Goal: Task Accomplishment & Management: Manage account settings

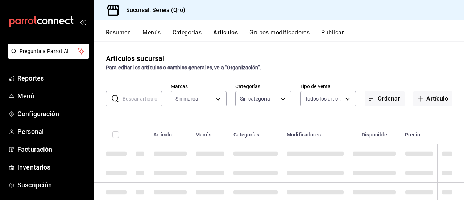
type input "e26cb55a-85e0-41b2-9155-b47575076aeb"
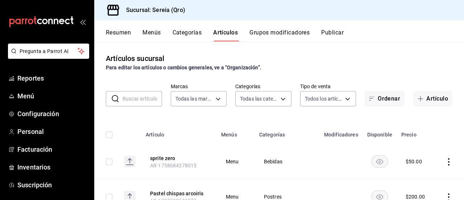
type input "2006e8ab-25de-46ac-9b12-e0f16751f5fe,60b8ec1b-19fc-44ab-b900-b31ad58b3909,f43c5…"
click at [28, 169] on span "Inventarios" at bounding box center [52, 167] width 71 height 10
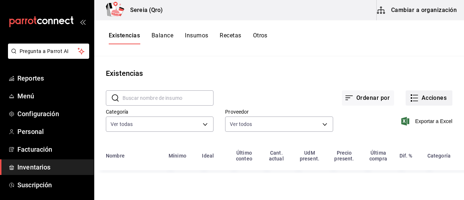
click at [421, 96] on button "Acciones" at bounding box center [429, 97] width 47 height 15
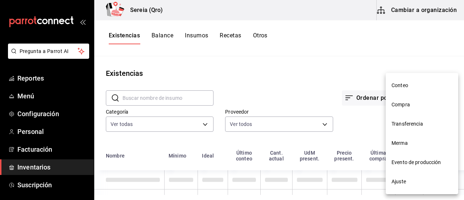
click at [408, 103] on span "Compra" at bounding box center [422, 105] width 61 height 8
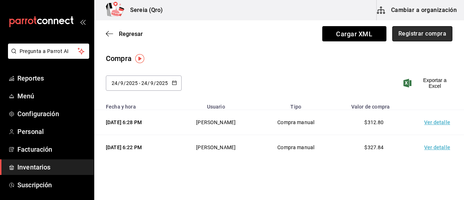
click at [413, 35] on button "Registrar compra" at bounding box center [422, 33] width 60 height 15
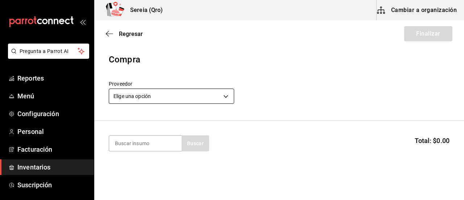
click at [229, 100] on body "Pregunta a Parrot AI Reportes Menú Configuración Personal Facturación Inventari…" at bounding box center [232, 79] width 464 height 159
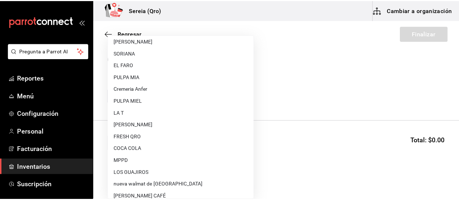
scroll to position [254, 0]
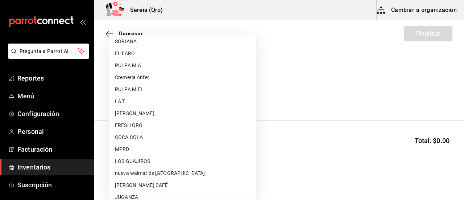
click at [127, 136] on li "COCA COLA" at bounding box center [182, 137] width 147 height 12
type input "c54a9c4f-54d8-4b20-ad6a-bafd13ddbd6b"
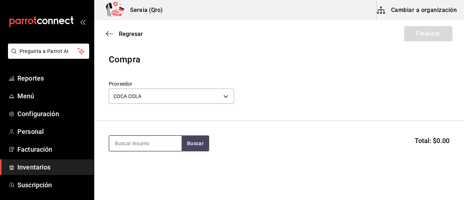
click at [118, 144] on input at bounding box center [145, 143] width 73 height 15
type input "coca cola"
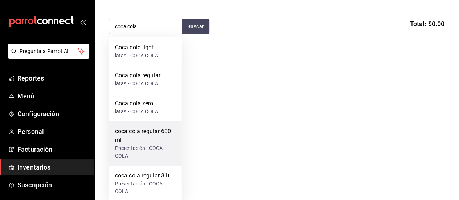
scroll to position [120, 0]
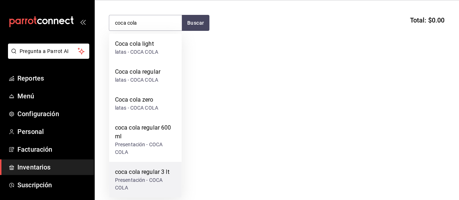
click at [142, 180] on div "Presentación - COCA COLA" at bounding box center [145, 183] width 61 height 15
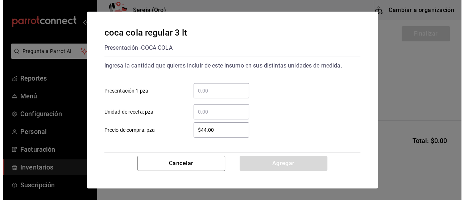
scroll to position [0, 0]
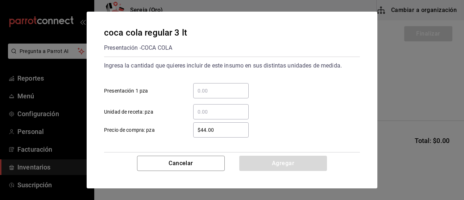
click at [199, 86] on input "​ Presentación 1 pza" at bounding box center [220, 90] width 55 height 9
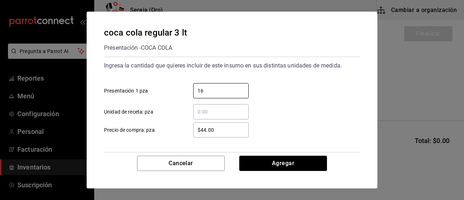
scroll to position [35, 0]
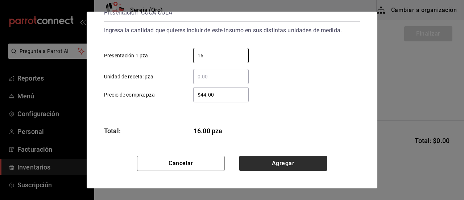
type input "16"
click at [264, 166] on button "Agregar" at bounding box center [283, 163] width 88 height 15
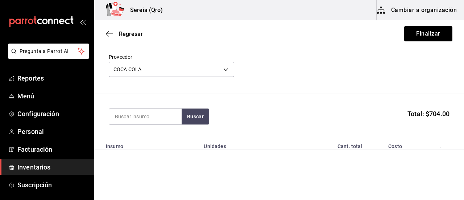
scroll to position [65, 0]
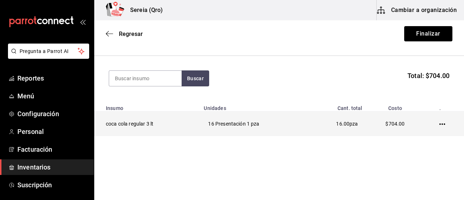
click at [439, 123] on icon "button" at bounding box center [442, 124] width 6 height 6
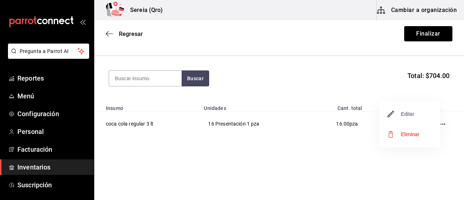
click at [407, 112] on span "Editar" at bounding box center [401, 113] width 26 height 9
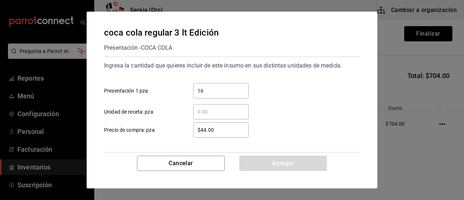
drag, startPoint x: 221, startPoint y: 130, endPoint x: 200, endPoint y: 132, distance: 20.7
click at [200, 132] on input "$44.00" at bounding box center [220, 129] width 55 height 9
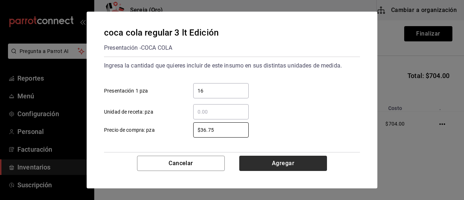
type input "$36.75"
click at [283, 163] on button "Agregar" at bounding box center [283, 163] width 88 height 15
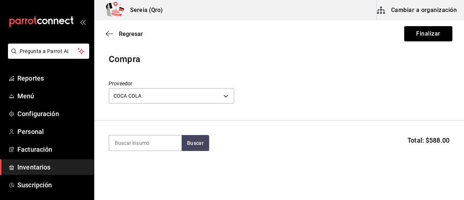
scroll to position [0, 0]
click at [428, 34] on button "Finalizar" at bounding box center [428, 33] width 48 height 15
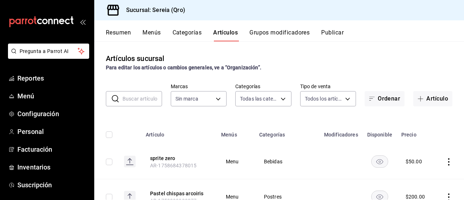
type input "2006e8ab-25de-46ac-9b12-e0f16751f5fe,60b8ec1b-19fc-44ab-b900-b31ad58b3909,f43c5…"
type input "e26cb55a-85e0-41b2-9155-b47575076aeb"
click at [28, 98] on span "Menú" at bounding box center [52, 96] width 71 height 10
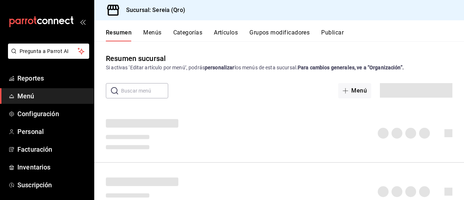
click at [121, 34] on button "Resumen" at bounding box center [119, 35] width 26 height 12
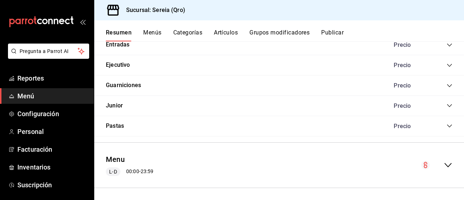
scroll to position [585, 0]
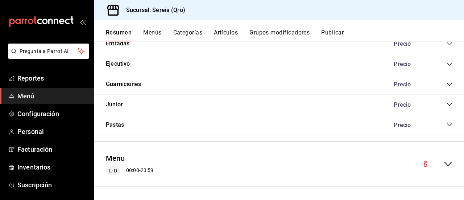
click at [446, 163] on icon "collapse-menu-row" at bounding box center [448, 164] width 9 height 9
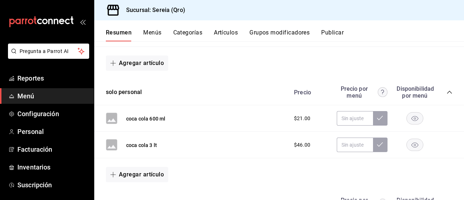
scroll to position [1020, 0]
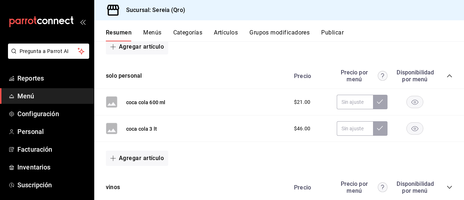
click at [116, 158] on span "button" at bounding box center [114, 158] width 9 height 6
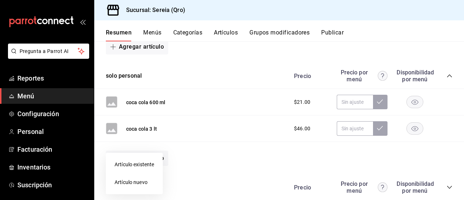
click at [120, 185] on li "Artículo nuevo" at bounding box center [134, 182] width 57 height 18
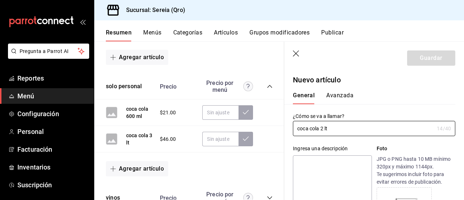
type input "coca cola 2 lt"
click at [344, 114] on label "¿Cómo se va a llamar?" at bounding box center [374, 115] width 162 height 5
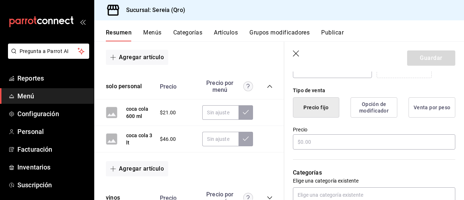
scroll to position [181, 0]
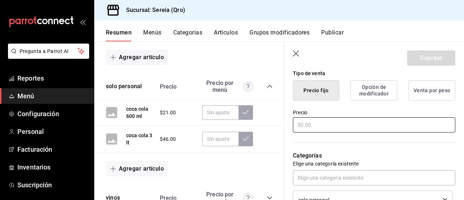
click at [303, 126] on input "text" at bounding box center [374, 124] width 162 height 15
type input "$39.00"
click at [425, 59] on button "Guardar" at bounding box center [431, 57] width 48 height 15
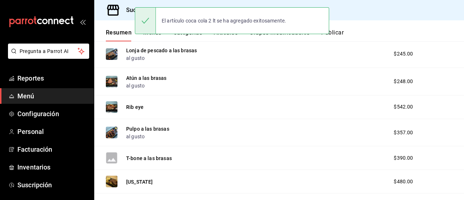
scroll to position [186, 0]
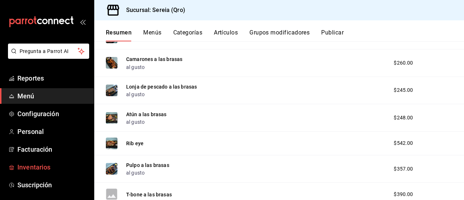
click at [39, 169] on span "Inventarios" at bounding box center [52, 167] width 71 height 10
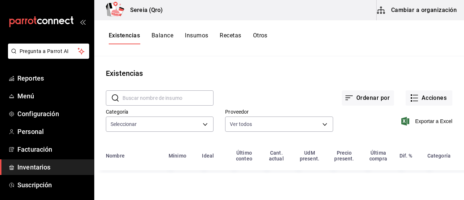
type input "253a8556-768b-48f4-97ad-f56f9d2085cf,5b3614d9-99e8-457f-a441-92e5bbe07c76,2bd65…"
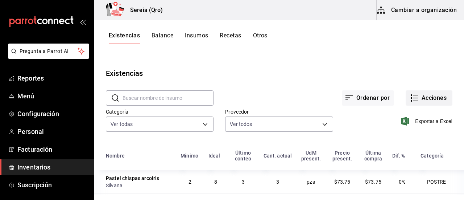
click at [414, 100] on button "Acciones" at bounding box center [429, 97] width 47 height 15
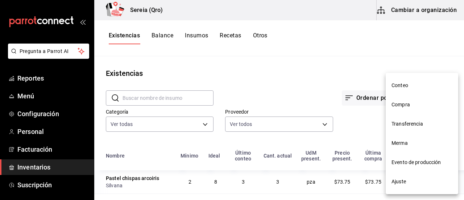
click at [411, 108] on span "Compra" at bounding box center [422, 105] width 61 height 8
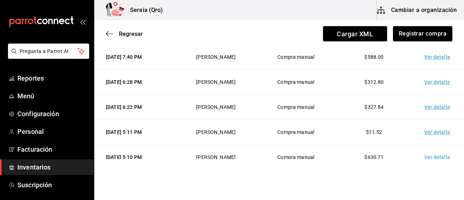
scroll to position [14, 0]
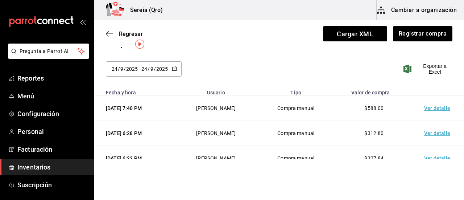
click at [437, 109] on td "Ver detalle" at bounding box center [438, 108] width 51 height 25
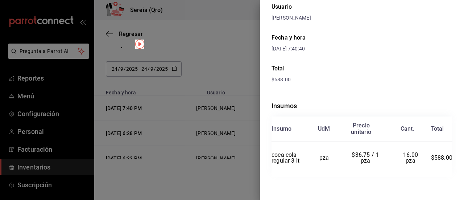
scroll to position [0, 0]
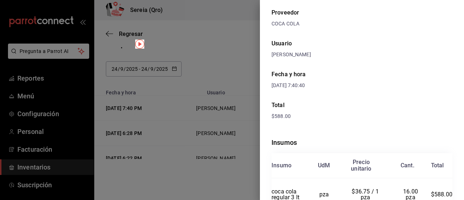
scroll to position [70, 0]
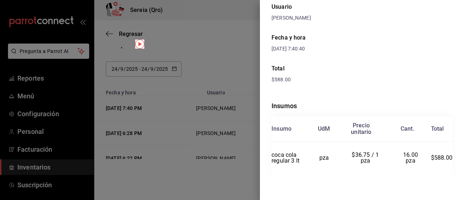
click at [344, 161] on td "$36.75 / 1 pza" at bounding box center [365, 157] width 50 height 33
click at [359, 154] on span "$36.75 / 1 pza" at bounding box center [366, 157] width 29 height 13
click at [381, 154] on td "$36.75 / 1 pza" at bounding box center [365, 157] width 50 height 33
click at [347, 152] on td "$36.75 / 1 pza" at bounding box center [365, 157] width 50 height 33
click at [315, 152] on td "pza" at bounding box center [323, 157] width 33 height 33
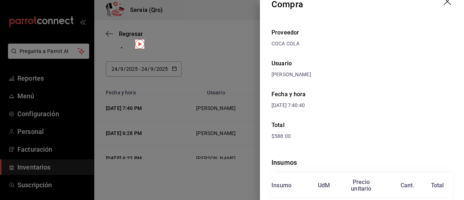
scroll to position [0, 0]
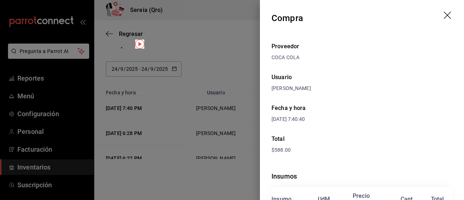
click at [444, 12] on icon "drag" at bounding box center [448, 16] width 9 height 9
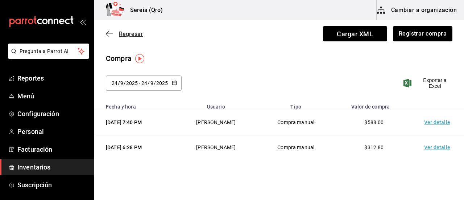
click at [108, 32] on icon "button" at bounding box center [107, 33] width 3 height 5
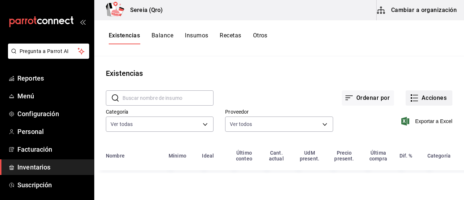
click at [418, 99] on icon "button" at bounding box center [414, 98] width 9 height 9
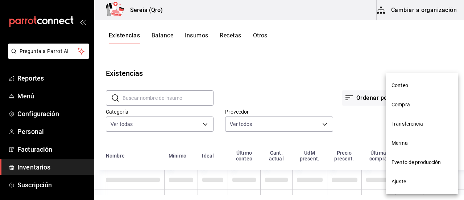
click at [406, 179] on span "Ajuste" at bounding box center [422, 182] width 61 height 8
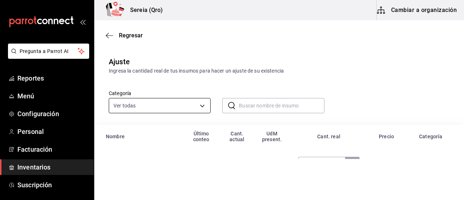
click at [156, 104] on body "Pregunta a Parrot AI Reportes Menú Configuración Personal Facturación Inventari…" at bounding box center [232, 79] width 464 height 159
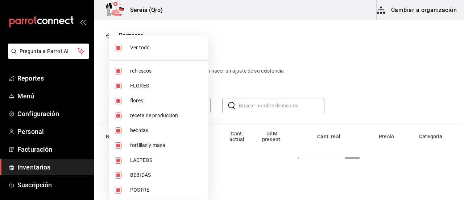
click at [116, 48] on input "checkbox" at bounding box center [118, 48] width 7 height 7
checkbox input "false"
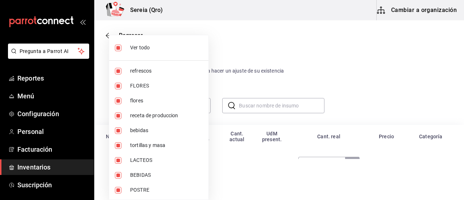
checkbox input "false"
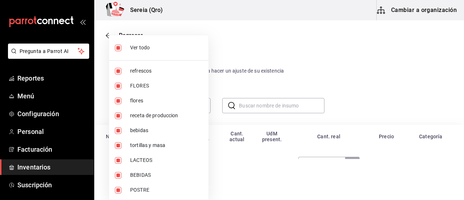
checkbox input "false"
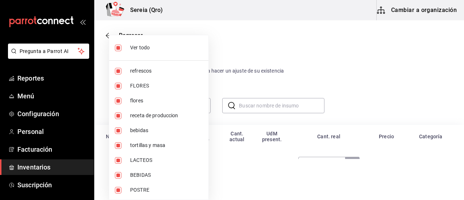
checkbox input "false"
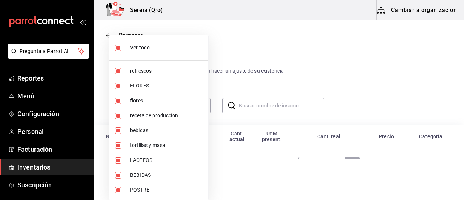
checkbox input "false"
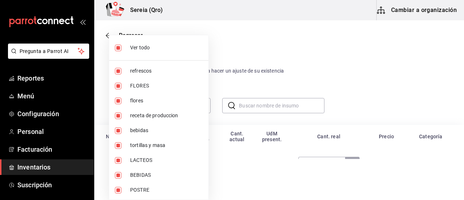
checkbox input "false"
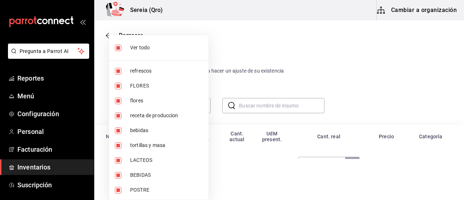
checkbox input "false"
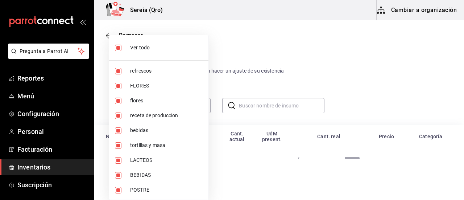
checkbox input "false"
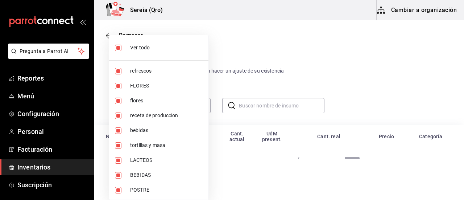
checkbox input "false"
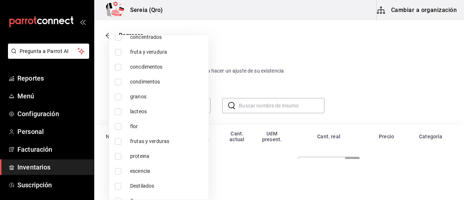
scroll to position [461, 0]
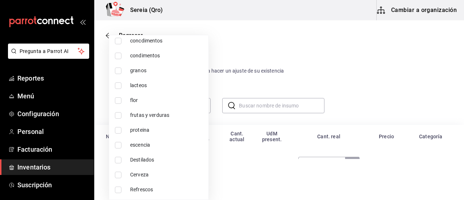
click at [121, 190] on input "checkbox" at bounding box center [118, 189] width 7 height 7
checkbox input "true"
type input "99643902-2ba2-48a3-ba12-c243c2c504ef"
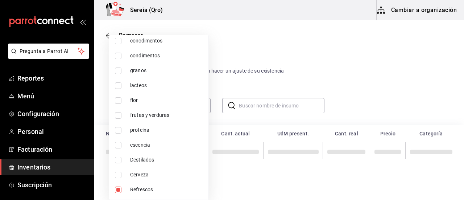
click at [253, 183] on div at bounding box center [232, 100] width 464 height 200
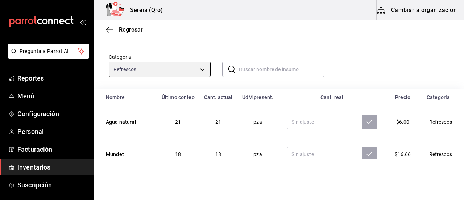
scroll to position [47, 0]
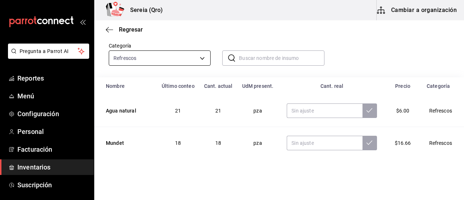
click at [204, 61] on body "Pregunta a Parrot AI Reportes Menú Configuración Personal Facturación Inventari…" at bounding box center [232, 79] width 464 height 159
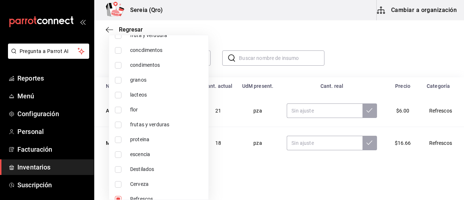
scroll to position [461, 0]
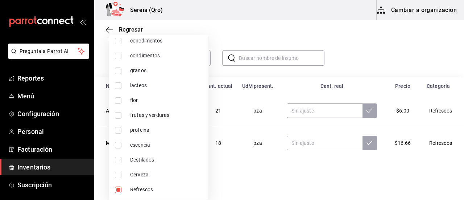
click at [363, 65] on div at bounding box center [232, 100] width 464 height 200
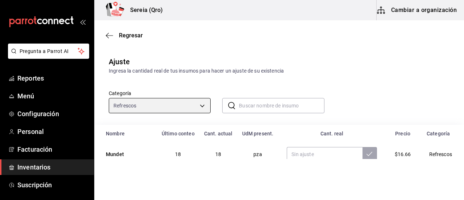
scroll to position [73, 0]
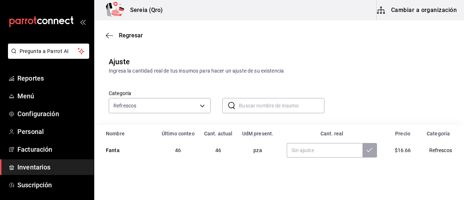
click at [254, 108] on input "text" at bounding box center [281, 105] width 85 height 15
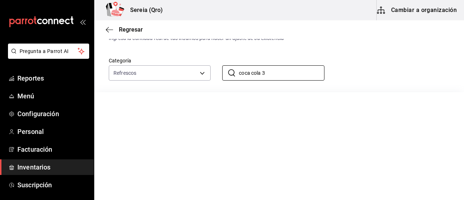
scroll to position [0, 0]
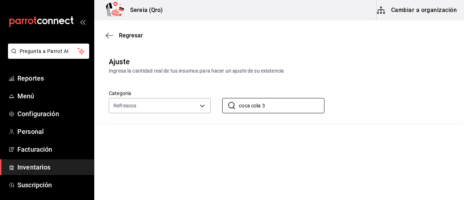
type input "coca cola 3"
click at [109, 31] on div "Regresar" at bounding box center [279, 35] width 370 height 18
click at [111, 34] on icon "button" at bounding box center [109, 35] width 7 height 7
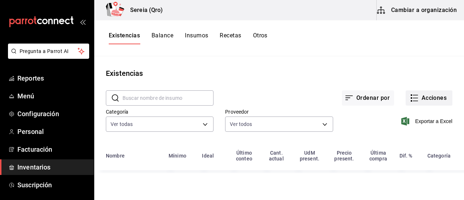
click at [417, 98] on button "Acciones" at bounding box center [429, 97] width 47 height 15
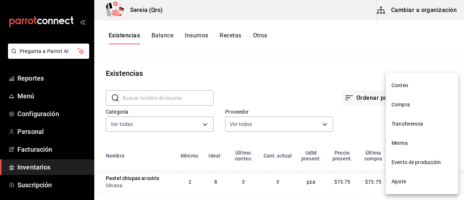
click at [402, 105] on span "Compra" at bounding box center [422, 105] width 61 height 8
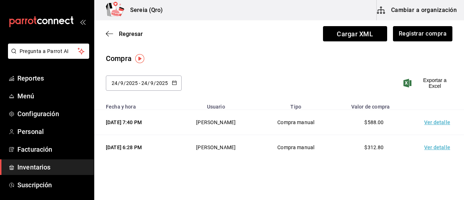
click at [425, 147] on td "Ver detalle" at bounding box center [438, 147] width 51 height 25
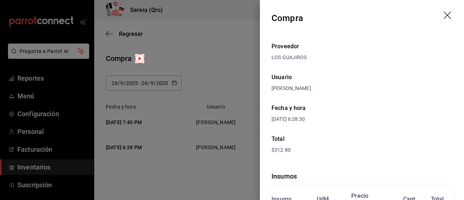
click at [444, 14] on icon "drag" at bounding box center [448, 16] width 9 height 9
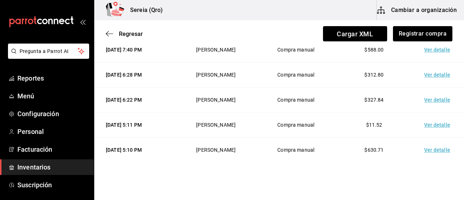
scroll to position [87, 0]
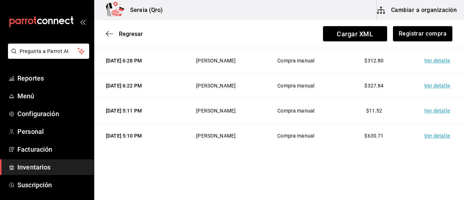
click at [428, 137] on td "Ver detalle" at bounding box center [438, 135] width 51 height 25
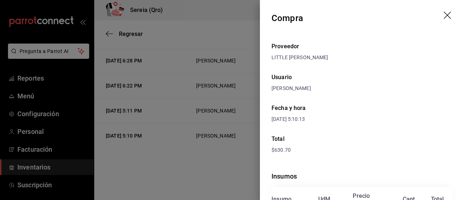
click at [444, 13] on icon "drag" at bounding box center [448, 16] width 9 height 9
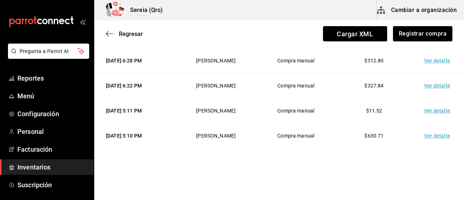
scroll to position [0, 0]
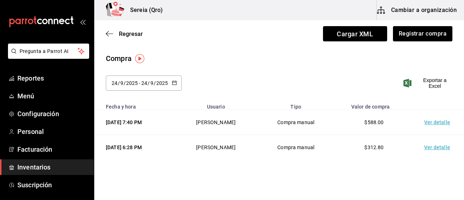
click at [436, 124] on td "Ver detalle" at bounding box center [438, 122] width 51 height 25
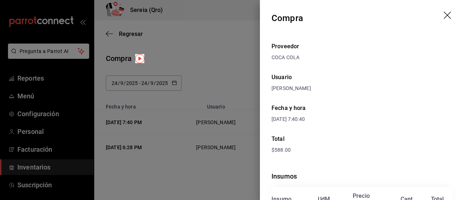
click at [437, 14] on header "Compra" at bounding box center [362, 18] width 204 height 36
click at [444, 14] on icon "drag" at bounding box center [448, 16] width 9 height 9
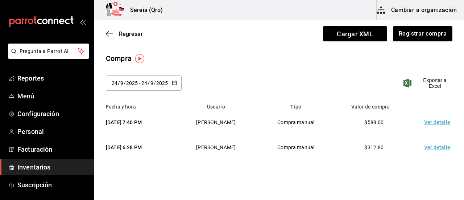
click at [177, 84] on div "[DATE] [DATE] - [DATE] [DATE]" at bounding box center [144, 82] width 76 height 15
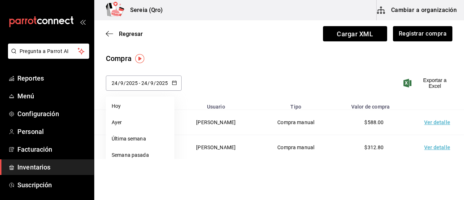
click at [117, 107] on li "Hoy" at bounding box center [140, 106] width 69 height 16
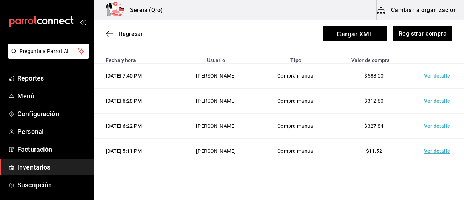
scroll to position [14, 0]
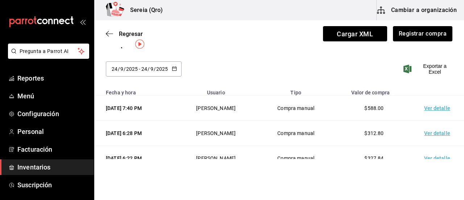
click at [298, 107] on td "Compra manual" at bounding box center [296, 108] width 78 height 25
drag, startPoint x: 297, startPoint y: 96, endPoint x: 234, endPoint y: 92, distance: 62.5
click at [289, 95] on table "Fecha y hora Usuario Tipo Valor de compra [DATE] 7:40 PM [PERSON_NAME] Compra m…" at bounding box center [279, 152] width 370 height 135
click at [367, 108] on span "$588.00" at bounding box center [373, 108] width 19 height 6
click at [438, 106] on td "Ver detalle" at bounding box center [438, 108] width 51 height 25
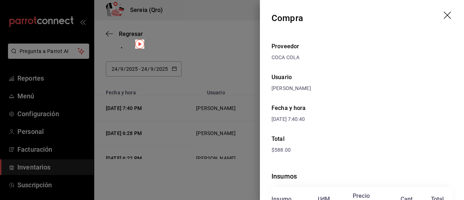
scroll to position [70, 0]
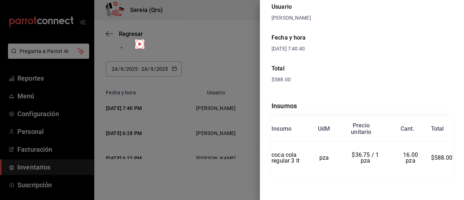
drag, startPoint x: 194, startPoint y: 43, endPoint x: 257, endPoint y: 51, distance: 63.3
click at [195, 43] on div at bounding box center [232, 100] width 464 height 200
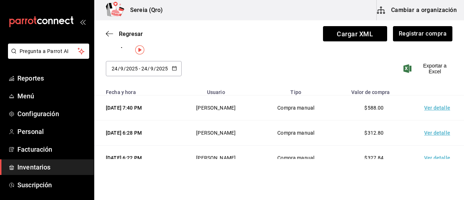
scroll to position [0, 0]
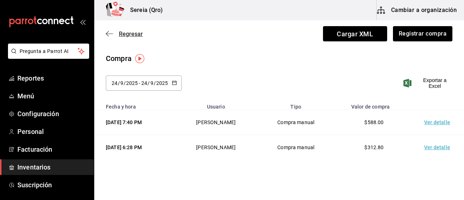
click at [113, 34] on span "Regresar" at bounding box center [124, 33] width 37 height 7
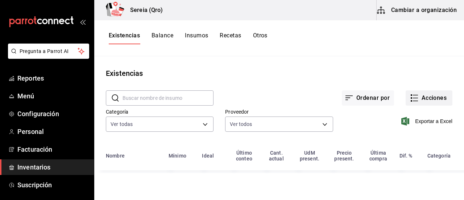
click at [418, 100] on icon "button" at bounding box center [414, 98] width 9 height 9
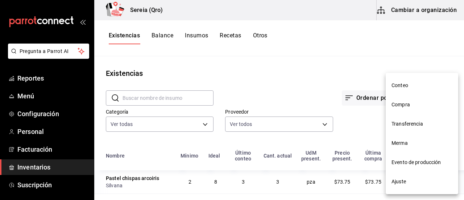
click at [402, 182] on span "Ajuste" at bounding box center [422, 182] width 61 height 8
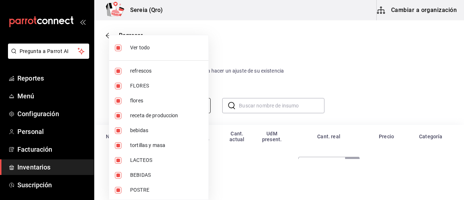
click at [200, 106] on body "Pregunta a Parrot AI Reportes Menú Configuración Personal Facturación Inventari…" at bounding box center [232, 79] width 464 height 159
click at [116, 47] on input "checkbox" at bounding box center [118, 48] width 7 height 7
checkbox input "false"
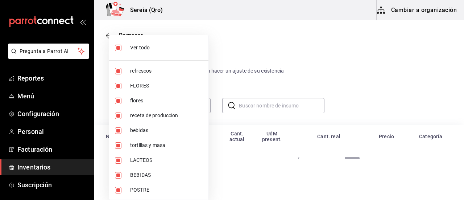
checkbox input "false"
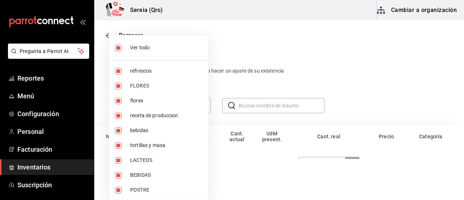
checkbox input "false"
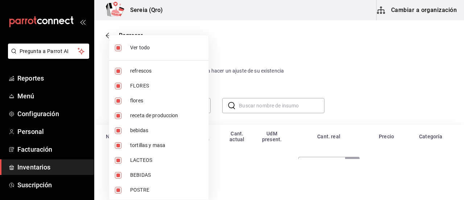
checkbox input "false"
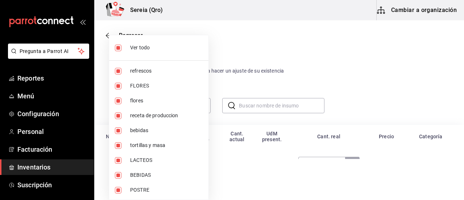
checkbox input "false"
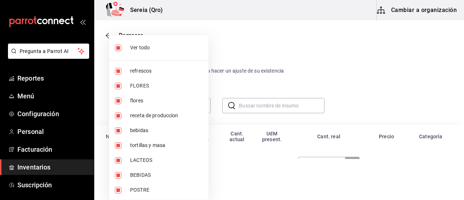
checkbox input "false"
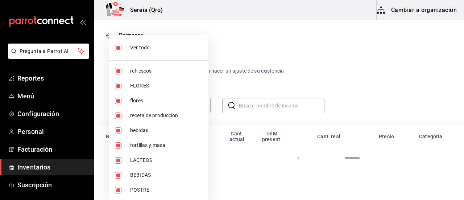
checkbox input "false"
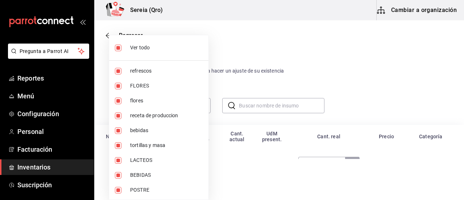
checkbox input "false"
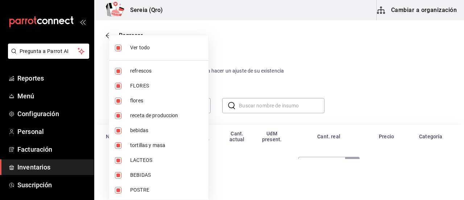
checkbox input "false"
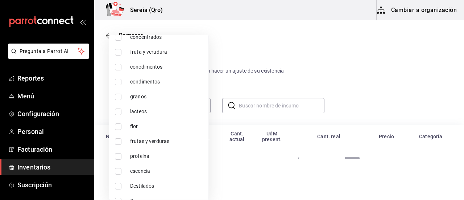
scroll to position [461, 0]
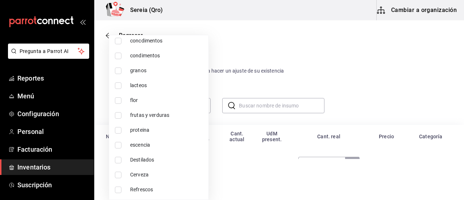
click at [118, 189] on input "checkbox" at bounding box center [118, 189] width 7 height 7
checkbox input "true"
type input "99643902-2ba2-48a3-ba12-c243c2c504ef"
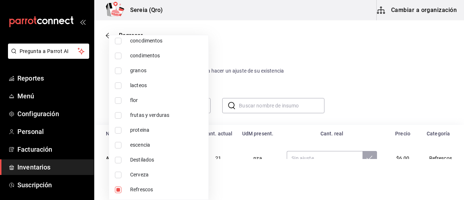
click at [301, 87] on div at bounding box center [232, 100] width 464 height 200
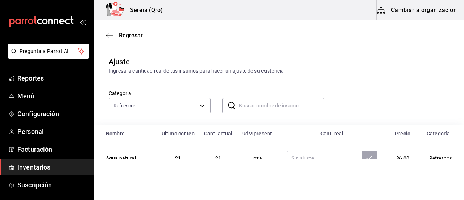
click at [250, 104] on input "text" at bounding box center [281, 105] width 85 height 15
click at [383, 102] on div "Categoría Refrescos 99643902-2ba2-48a3-ba12-c243c2c504ef ​ coca ​" at bounding box center [267, 94] width 341 height 38
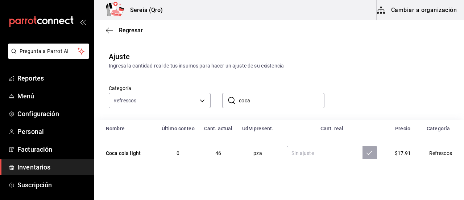
scroll to position [0, 0]
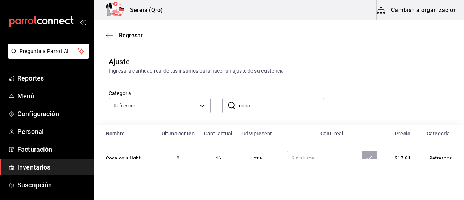
click at [258, 107] on input "coca" at bounding box center [281, 105] width 85 height 15
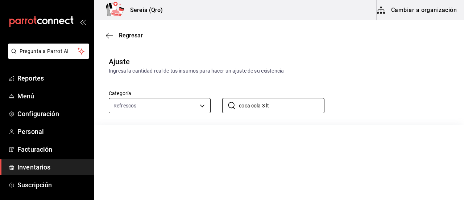
type input "coca cola 3 lt"
click at [140, 109] on body "Pregunta a Parrot AI Reportes Menú Configuración Personal Facturación Inventari…" at bounding box center [232, 79] width 464 height 159
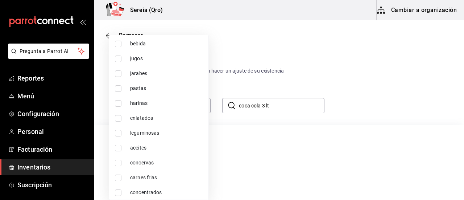
scroll to position [244, 0]
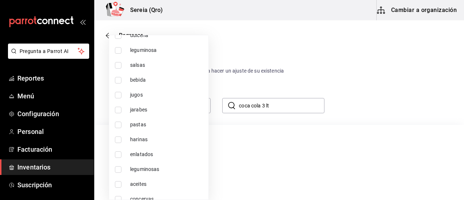
click at [121, 80] on label at bounding box center [119, 80] width 9 height 7
click at [121, 80] on input "checkbox" at bounding box center [118, 80] width 7 height 7
checkbox input "false"
type input "99643902-2ba2-48a3-ba12-c243c2c504ef"
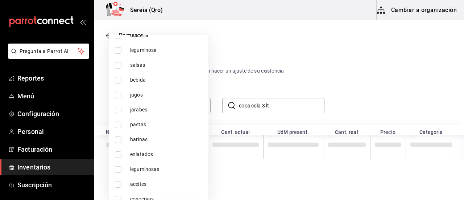
click at [119, 80] on input "checkbox" at bounding box center [118, 80] width 7 height 7
checkbox input "true"
type input "99643902-2ba2-48a3-ba12-c243c2c504ef,18dc60b6-6372-44ec-aac3-5aeb9eb21682"
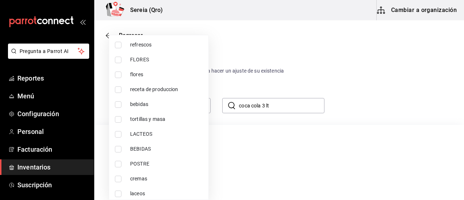
scroll to position [0, 0]
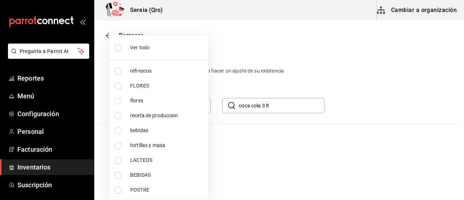
click at [120, 71] on input "checkbox" at bounding box center [118, 71] width 7 height 7
checkbox input "true"
type input "99643902-2ba2-48a3-ba12-c243c2c504ef,18dc60b6-6372-44ec-aac3-5aeb9eb21682,253a8…"
click at [366, 95] on div at bounding box center [232, 100] width 464 height 200
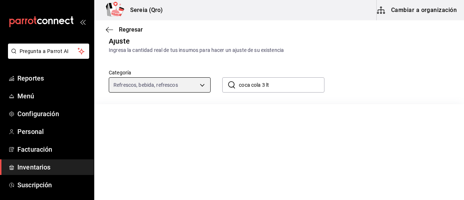
scroll to position [15, 0]
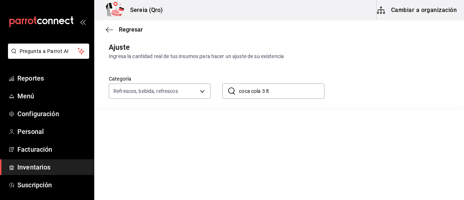
drag, startPoint x: 271, startPoint y: 94, endPoint x: 242, endPoint y: 95, distance: 28.6
click at [242, 95] on input "coca cola 3 lt" at bounding box center [281, 91] width 85 height 15
type input "c"
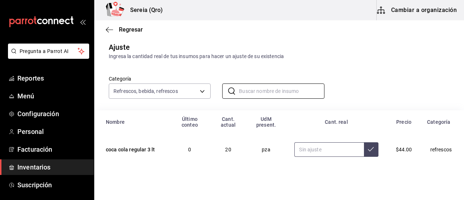
click at [310, 152] on input "text" at bounding box center [328, 149] width 69 height 15
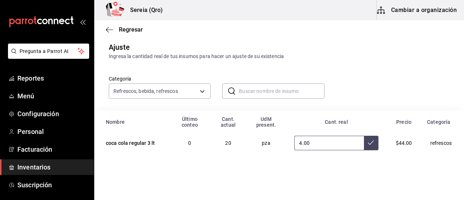
scroll to position [0, 0]
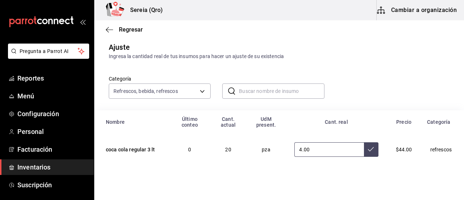
click at [364, 153] on button at bounding box center [371, 149] width 15 height 15
click at [319, 150] on input "4.00" at bounding box center [328, 149] width 69 height 15
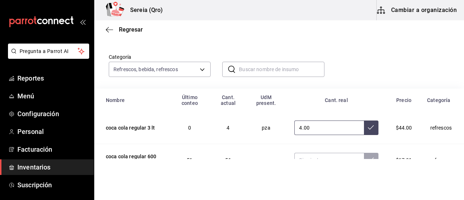
type input "4.00"
click at [368, 129] on icon at bounding box center [371, 127] width 6 height 4
drag, startPoint x: 310, startPoint y: 128, endPoint x: 279, endPoint y: 127, distance: 30.1
click at [279, 127] on tr "coca cola regular 3 lt 0 0 pza 0.00 $44.00 refrescos" at bounding box center [279, 128] width 370 height 32
type input "4.00"
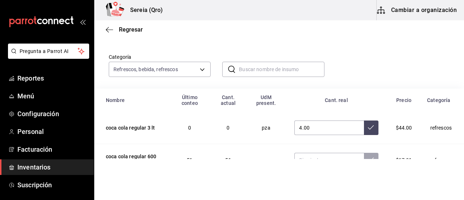
click at [364, 131] on button at bounding box center [371, 127] width 15 height 15
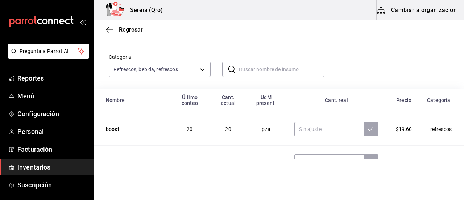
scroll to position [109, 0]
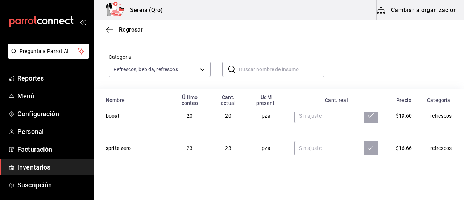
click at [399, 16] on button "Cambiar a organización" at bounding box center [418, 10] width 82 height 20
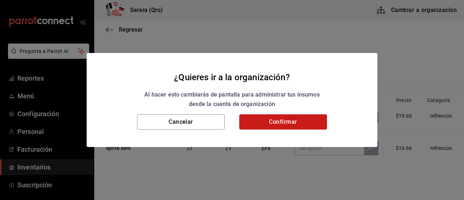
click at [273, 127] on button "Confirmar" at bounding box center [283, 121] width 88 height 15
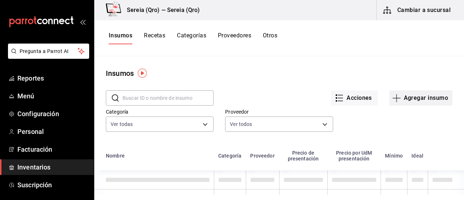
click at [410, 102] on button "Agregar insumo" at bounding box center [420, 97] width 63 height 15
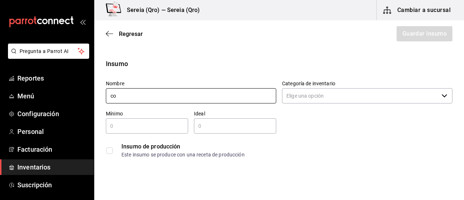
type input "c"
type input "Coca cola regular 2 lt"
click at [442, 96] on icon "button" at bounding box center [445, 96] width 6 height 6
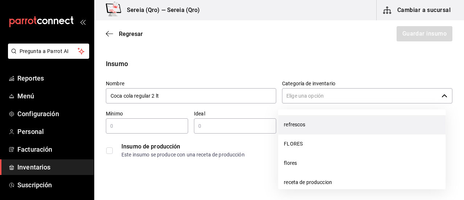
click at [310, 127] on li "refrescos" at bounding box center [361, 124] width 167 height 19
type input "refrescos"
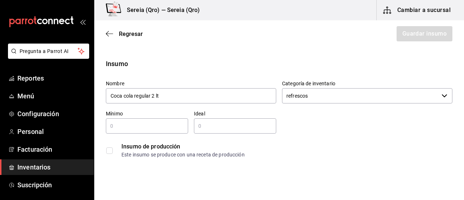
type input "Coca cola regular 2 lt"
click at [115, 124] on input "text" at bounding box center [147, 125] width 82 height 9
type input "1"
click at [202, 127] on input "text" at bounding box center [235, 125] width 82 height 9
type input "16"
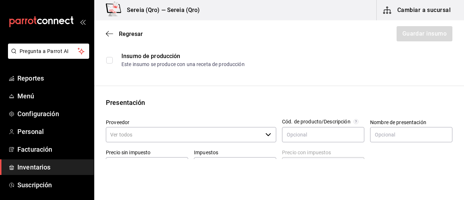
scroll to position [145, 0]
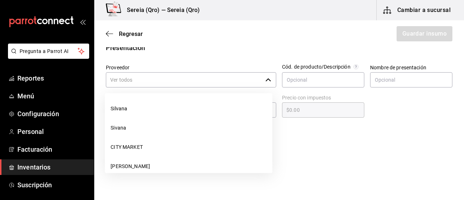
click at [266, 79] on icon "button" at bounding box center [268, 79] width 5 height 3
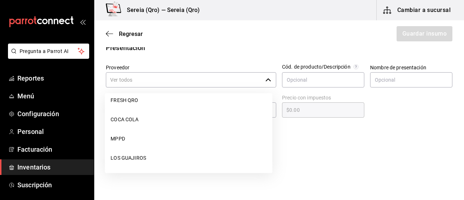
scroll to position [544, 0]
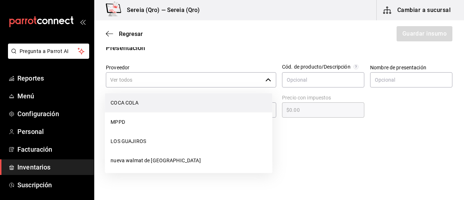
click at [141, 102] on li "COCA COLA" at bounding box center [188, 102] width 167 height 19
type input "COCA COLA"
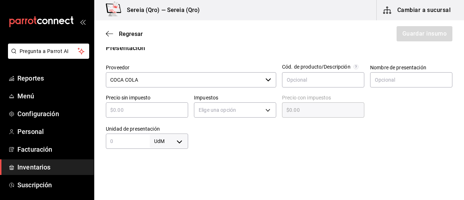
type input "16"
click at [128, 113] on input "text" at bounding box center [147, 109] width 82 height 9
type input "$3"
type input "$3.00"
type input "$36"
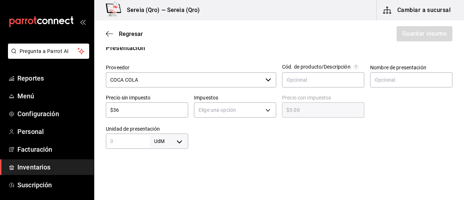
type input "$36.00"
type input "$36.7"
type input "$36.70"
type input "$36.75"
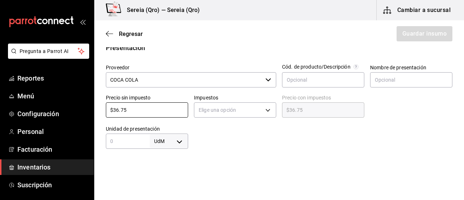
type input "$36.75"
click at [179, 142] on body "Pregunta a Parrot AI Reportes Menú Configuración Personal Facturación Inventari…" at bounding box center [232, 79] width 464 height 159
click at [161, 179] on li "pza" at bounding box center [168, 179] width 38 height 12
type input "UNIT"
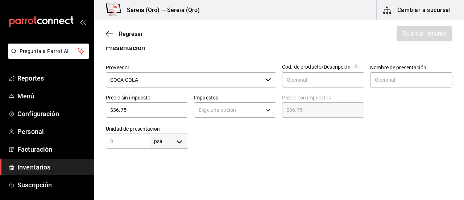
click at [113, 143] on input "text" at bounding box center [128, 141] width 44 height 9
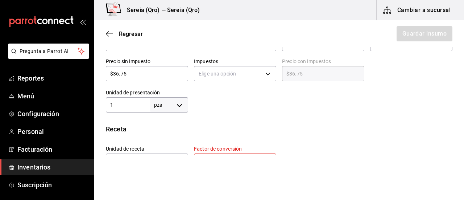
scroll to position [218, 0]
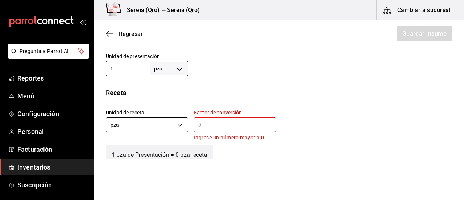
type input "1"
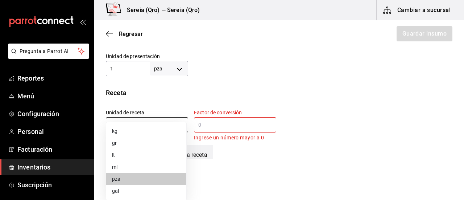
click at [180, 128] on body "Pregunta a Parrot AI Reportes Menú Configuración Personal Facturación Inventari…" at bounding box center [232, 79] width 464 height 159
click at [121, 180] on li "pza" at bounding box center [146, 179] width 80 height 12
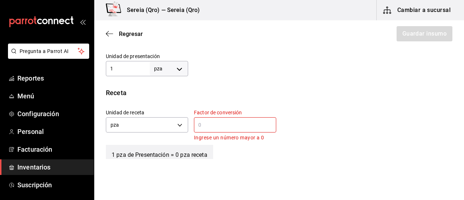
click at [196, 119] on div "​" at bounding box center [235, 124] width 82 height 15
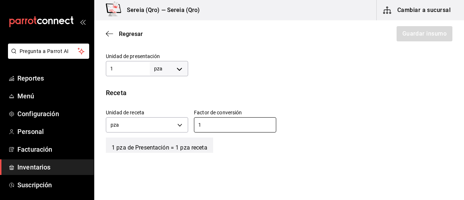
scroll to position [290, 0]
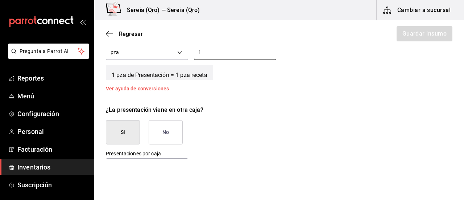
type input "1"
click at [177, 127] on button "No" at bounding box center [166, 132] width 34 height 24
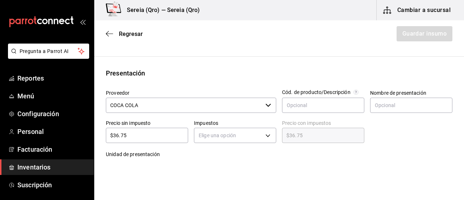
scroll to position [136, 0]
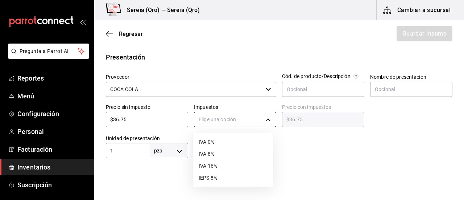
click at [270, 117] on body "Pregunta a Parrot AI Reportes Menú Configuración Personal Facturación Inventari…" at bounding box center [232, 79] width 464 height 159
click at [212, 142] on li "IVA 0%" at bounding box center [233, 142] width 80 height 12
type input "IVA_0"
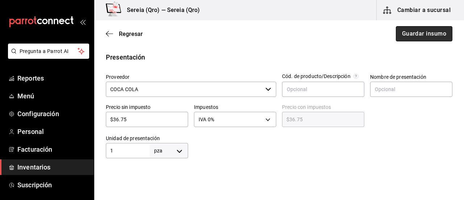
click at [418, 35] on button "Guardar insumo" at bounding box center [424, 33] width 57 height 15
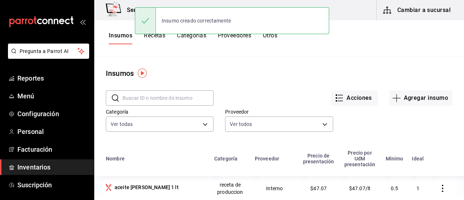
click at [158, 36] on button "Recetas" at bounding box center [154, 38] width 21 height 12
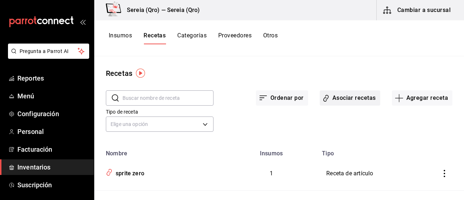
click at [343, 96] on button "Asociar recetas" at bounding box center [350, 97] width 61 height 15
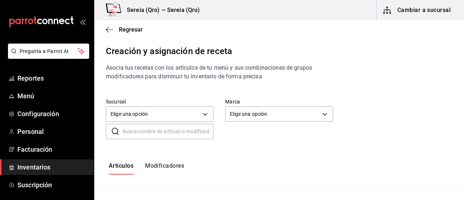
click at [135, 133] on input "text" at bounding box center [168, 131] width 91 height 15
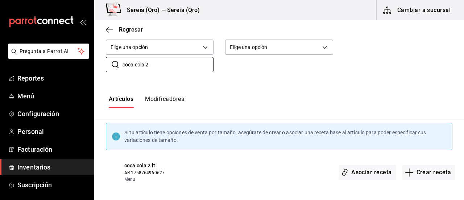
scroll to position [70, 0]
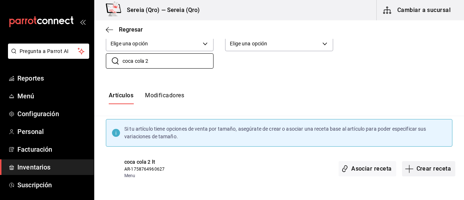
type input "coca cola 2"
click at [423, 169] on button "Crear receta" at bounding box center [429, 168] width 54 height 15
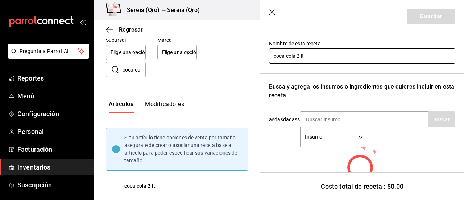
scroll to position [73, 0]
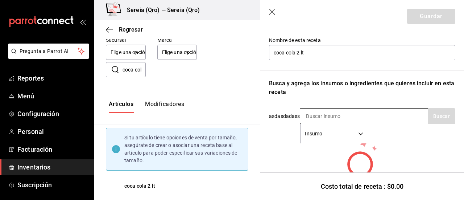
click at [307, 117] on input at bounding box center [336, 115] width 73 height 15
click at [327, 117] on input "coca cola 2 lt" at bounding box center [336, 115] width 73 height 15
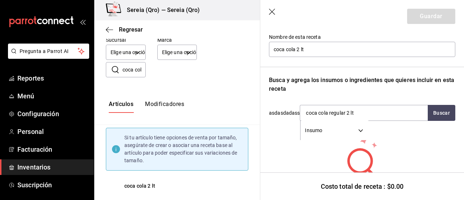
scroll to position [73, 0]
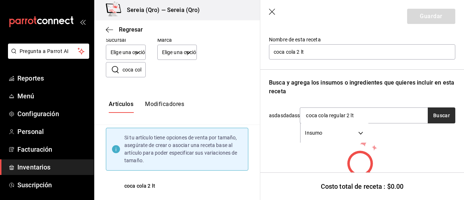
type input "coca cola regular 2 lt"
click at [440, 113] on button "Buscar" at bounding box center [442, 115] width 28 height 16
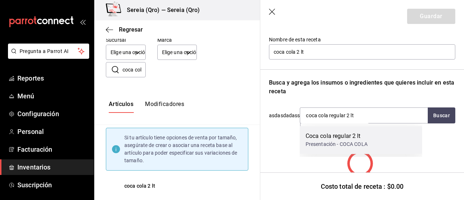
click at [315, 140] on div "Coca cola regular 2 lt" at bounding box center [337, 136] width 62 height 9
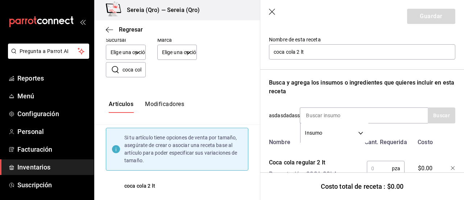
scroll to position [104, 0]
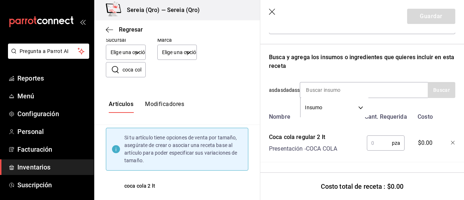
click at [374, 137] on input "text" at bounding box center [379, 143] width 25 height 15
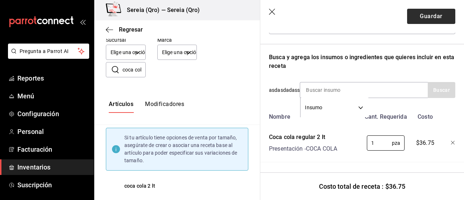
type input "1"
click at [432, 17] on button "Guardar" at bounding box center [431, 16] width 48 height 15
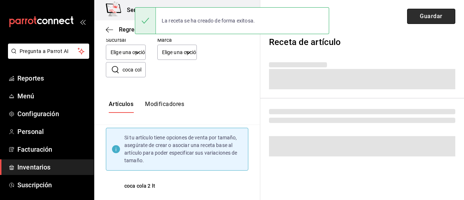
scroll to position [3, 0]
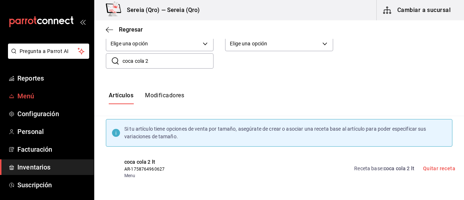
click at [27, 96] on span "Menú" at bounding box center [52, 96] width 71 height 10
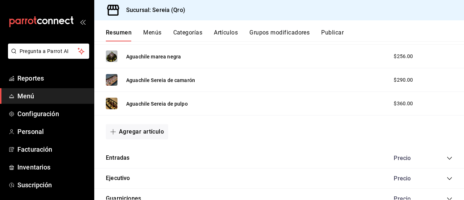
scroll to position [585, 0]
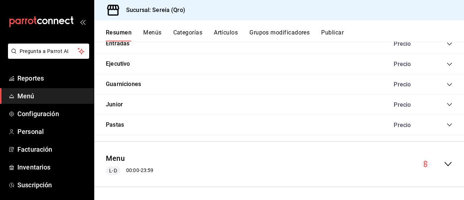
click at [447, 161] on div "Menu L-D 00:00 - 23:59" at bounding box center [279, 164] width 370 height 34
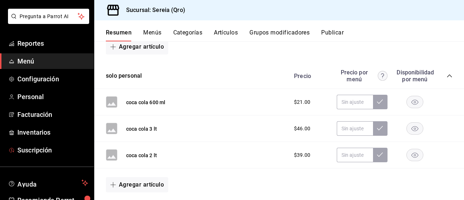
scroll to position [36, 0]
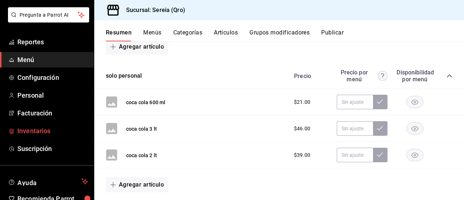
click at [45, 130] on span "Inventarios" at bounding box center [52, 131] width 71 height 10
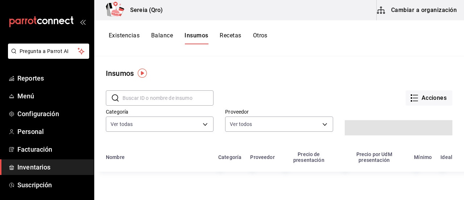
click at [410, 96] on icon "button" at bounding box center [414, 98] width 9 height 9
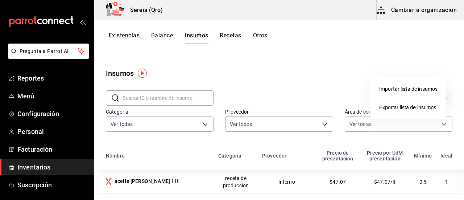
click at [337, 79] on div at bounding box center [232, 100] width 464 height 200
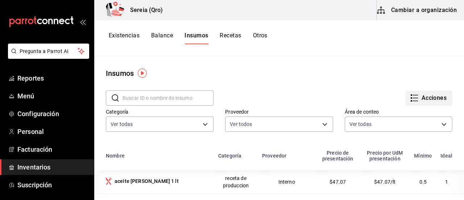
click at [427, 101] on button "Acciones" at bounding box center [429, 97] width 47 height 15
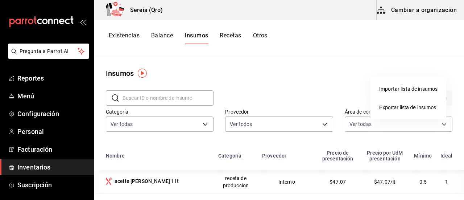
click at [299, 79] on div at bounding box center [232, 100] width 464 height 200
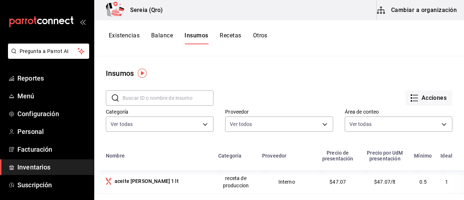
click at [126, 35] on button "Existencias" at bounding box center [124, 38] width 31 height 12
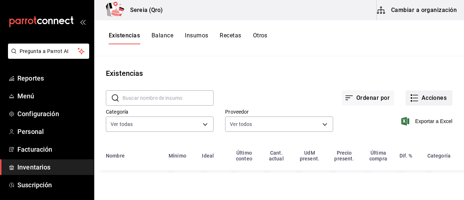
click at [427, 99] on button "Acciones" at bounding box center [429, 97] width 47 height 15
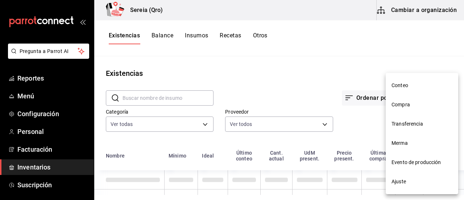
click at [402, 105] on span "Compra" at bounding box center [422, 105] width 61 height 8
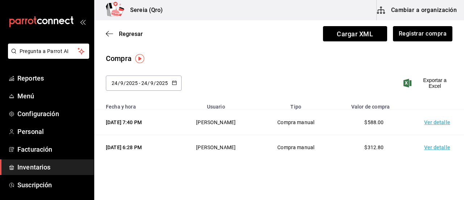
click at [428, 121] on td "Ver detalle" at bounding box center [438, 122] width 51 height 25
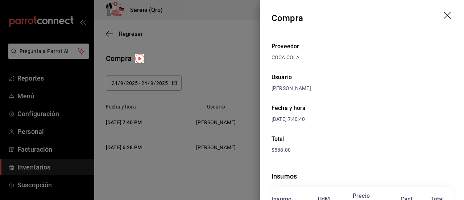
click at [444, 18] on icon "drag" at bounding box center [448, 16] width 9 height 9
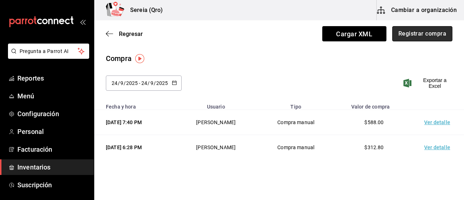
click at [411, 37] on button "Registrar compra" at bounding box center [422, 33] width 60 height 15
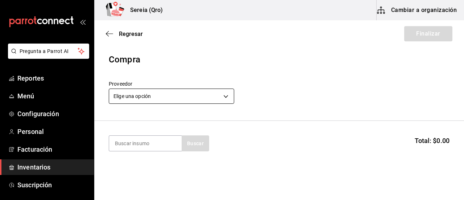
click at [229, 96] on body "Pregunta a Parrot AI Reportes Menú Configuración Personal Facturación Inventari…" at bounding box center [232, 79] width 464 height 159
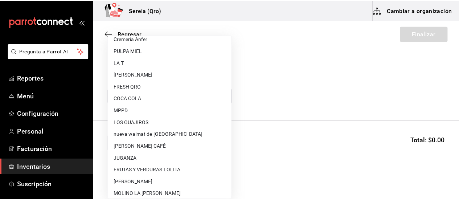
scroll to position [282, 0]
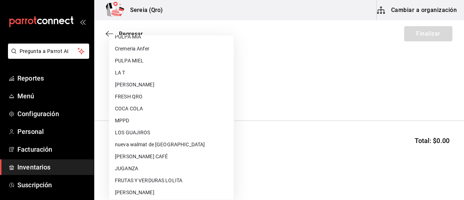
click at [121, 110] on li "COCA COLA" at bounding box center [171, 109] width 125 height 12
type input "c54a9c4f-54d8-4b20-ad6a-bafd13ddbd6b"
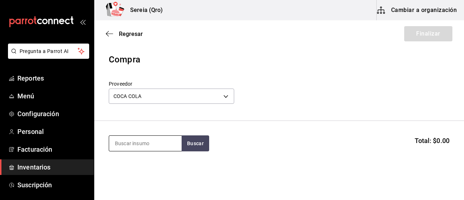
click at [162, 148] on input at bounding box center [145, 143] width 73 height 15
type input "coca cola"
click at [191, 145] on button "Buscar" at bounding box center [196, 143] width 28 height 16
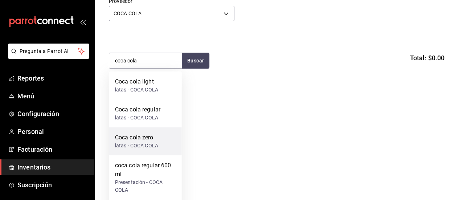
scroll to position [145, 0]
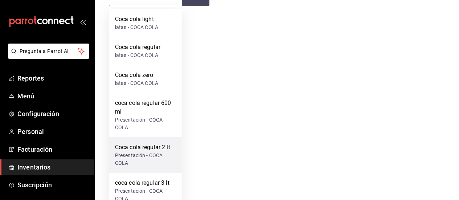
click at [157, 150] on div "Coca cola regular 2 lt" at bounding box center [145, 147] width 61 height 9
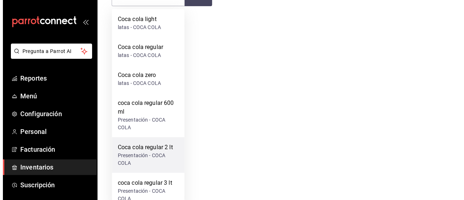
scroll to position [0, 0]
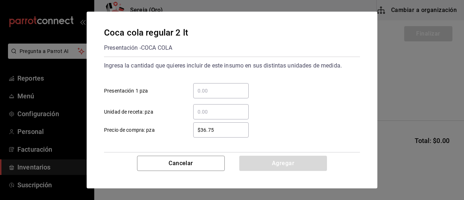
click at [203, 91] on input "​ Presentación 1 pza" at bounding box center [220, 90] width 55 height 9
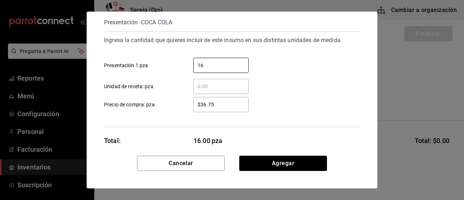
scroll to position [35, 0]
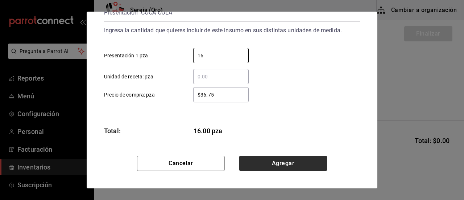
type input "16"
click at [258, 161] on button "Agregar" at bounding box center [283, 163] width 88 height 15
